Goal: Task Accomplishment & Management: Manage account settings

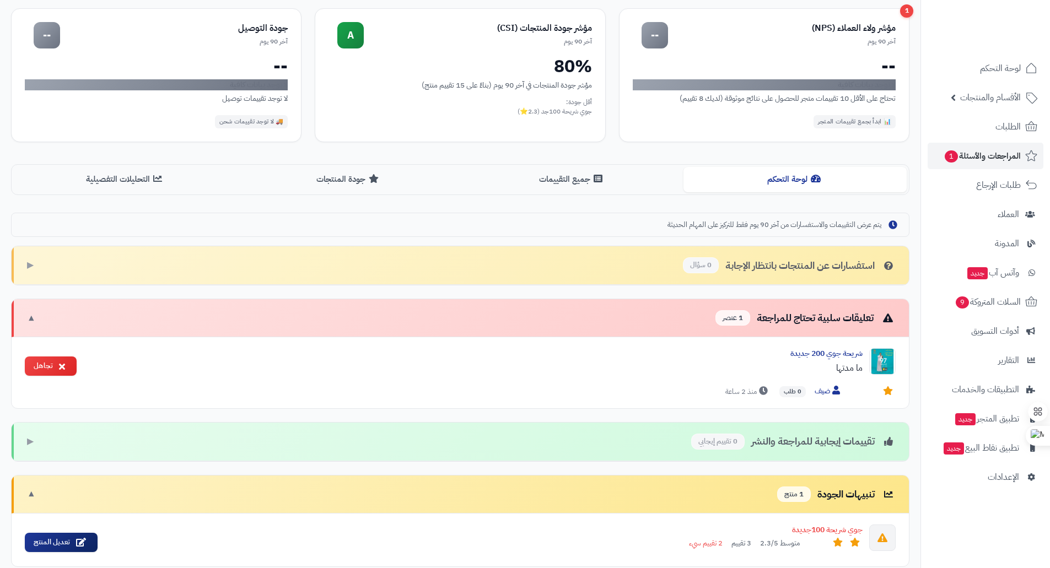
scroll to position [199, 0]
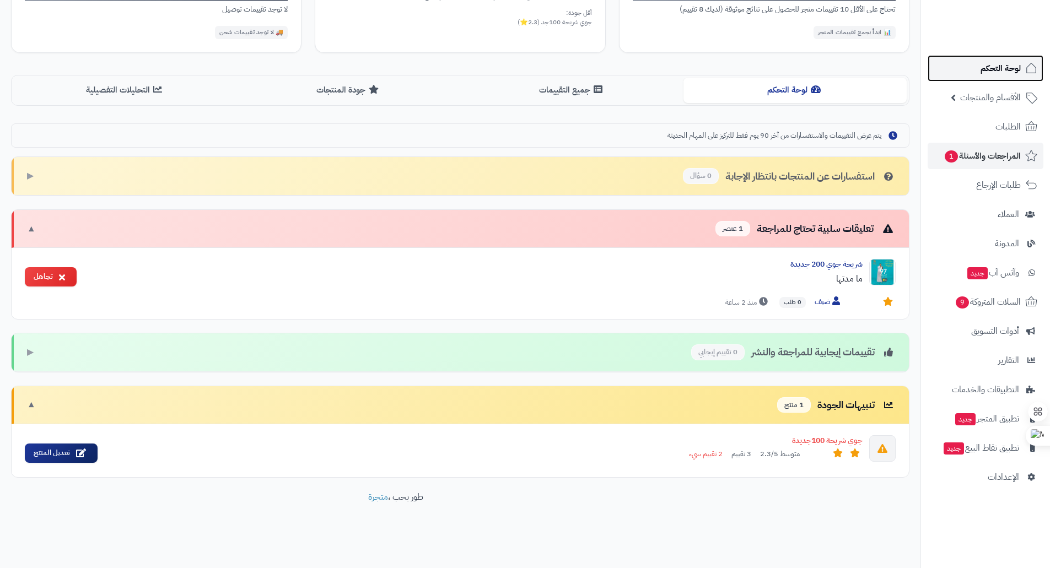
click at [986, 73] on span "لوحة التحكم" at bounding box center [1000, 68] width 40 height 15
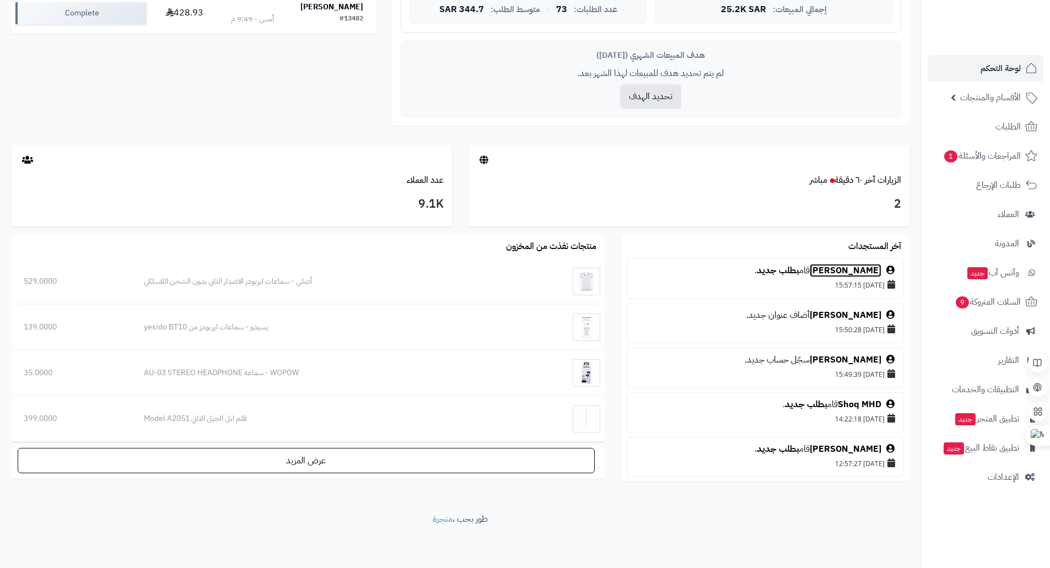
click at [824, 273] on link "[PERSON_NAME]" at bounding box center [845, 270] width 72 height 13
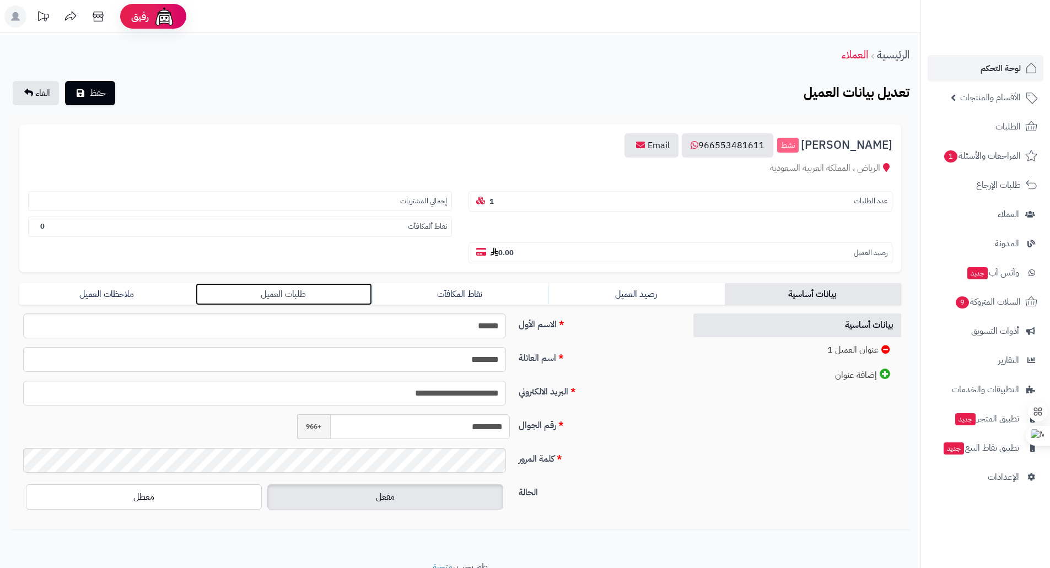
click at [309, 291] on link "طلبات العميل" at bounding box center [284, 294] width 176 height 22
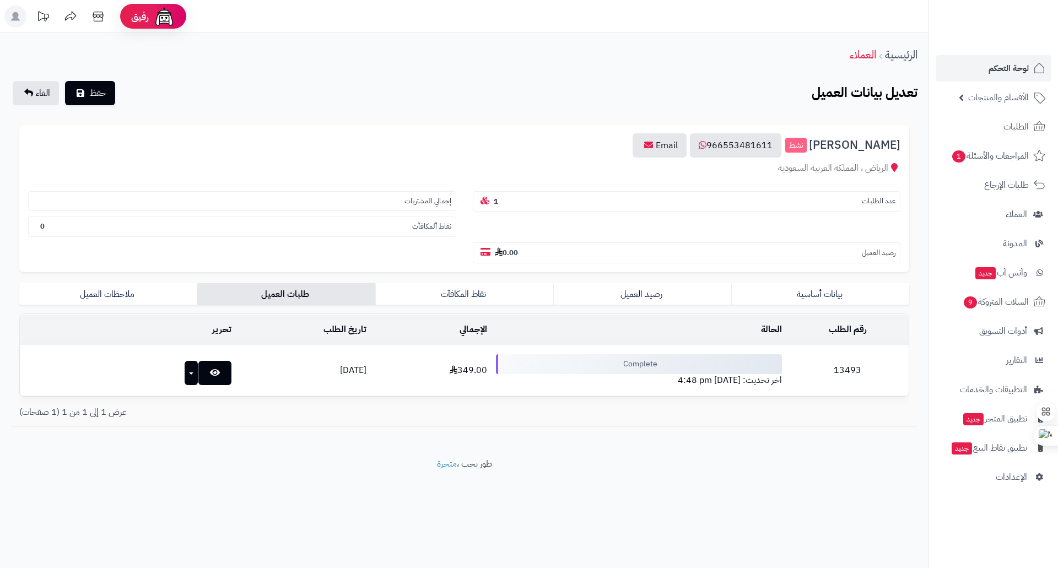
click at [869, 369] on td "13493" at bounding box center [847, 370] width 122 height 50
click at [859, 373] on td "13493" at bounding box center [847, 370] width 122 height 50
click at [860, 373] on td "13493" at bounding box center [847, 370] width 122 height 50
click at [210, 375] on icon at bounding box center [215, 372] width 10 height 9
